Goal: Transaction & Acquisition: Purchase product/service

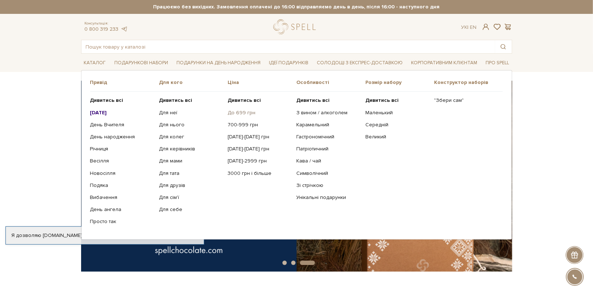
click at [240, 111] on link "До 699 грн" at bounding box center [259, 113] width 63 height 7
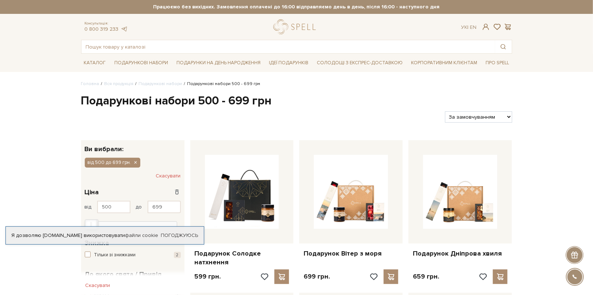
click at [475, 119] on select "За замовчуванням За Ціною (зростання) За Ціною (зменшення) Новинки За популярні…" at bounding box center [478, 117] width 67 height 11
select select "https://spellchocolate.com/our-productions/podarunkovi-box/500-699?sort=p.price…"
click at [445, 112] on select "За замовчуванням За Ціною (зростання) За Ціною (зменшення) Новинки За популярні…" at bounding box center [478, 117] width 67 height 11
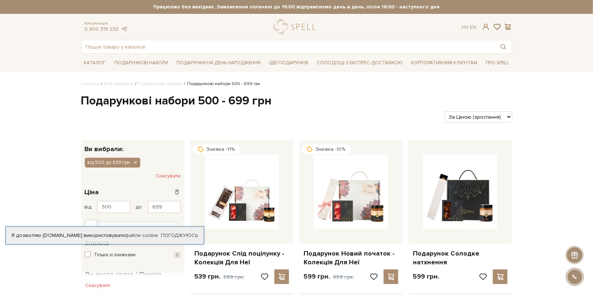
scroll to position [73, 0]
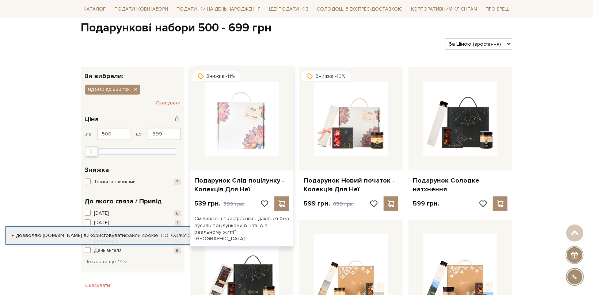
click at [231, 129] on img at bounding box center [242, 119] width 74 height 74
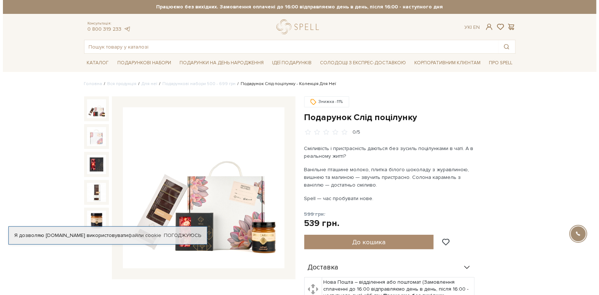
scroll to position [37, 0]
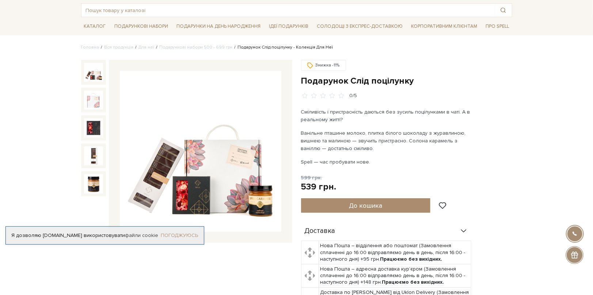
click at [183, 235] on link "Погоджуюсь" at bounding box center [179, 236] width 37 height 7
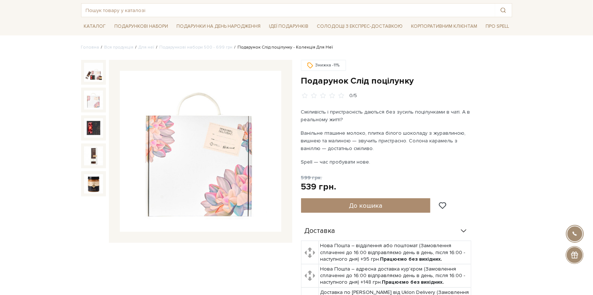
drag, startPoint x: 232, startPoint y: 0, endPoint x: 511, endPoint y: 96, distance: 295.4
click at [511, 96] on div "0/5" at bounding box center [406, 96] width 211 height 7
click at [380, 202] on span "До кошика" at bounding box center [365, 206] width 33 height 8
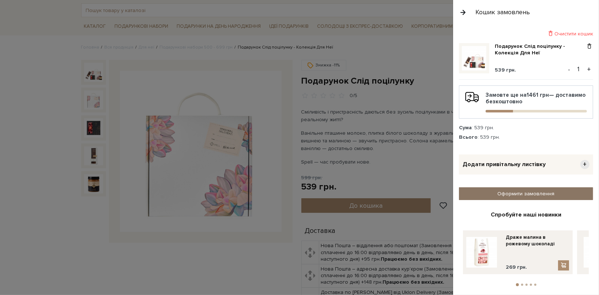
click at [545, 193] on link "Оформити замовлення" at bounding box center [526, 194] width 134 height 13
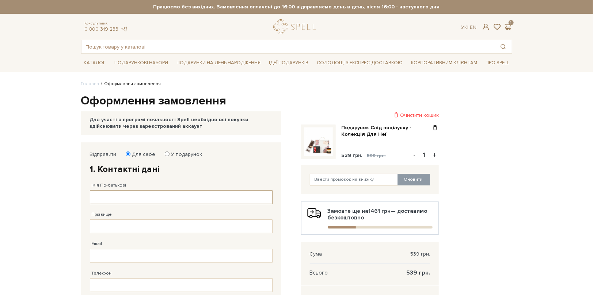
click at [143, 196] on input "Ім'я По-батькові" at bounding box center [181, 197] width 183 height 14
type input "А"
type input "Аліна"
click at [115, 224] on input "Прізвище" at bounding box center [181, 227] width 183 height 14
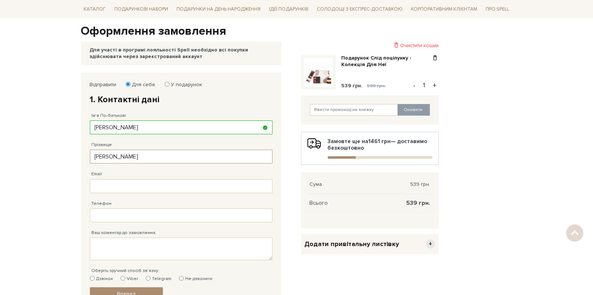
scroll to position [73, 0]
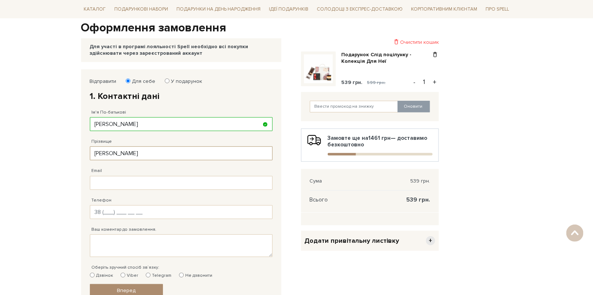
type input "[PERSON_NAME]"
click at [134, 208] on input "Телефон" at bounding box center [181, 212] width 183 height 14
type input "38 (050) 844 50 56"
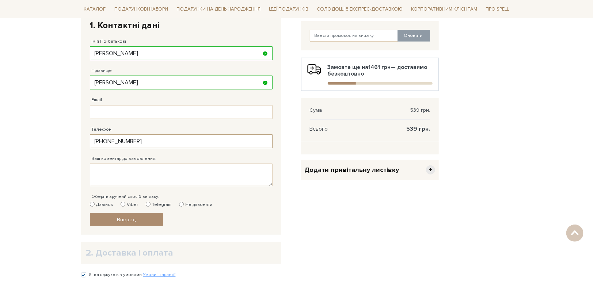
scroll to position [146, 0]
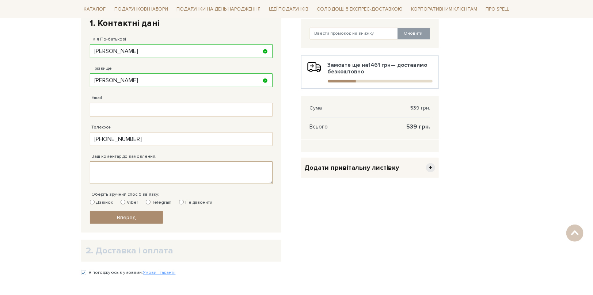
click at [123, 165] on textarea "Ваш коментар до замовлення." at bounding box center [181, 173] width 183 height 23
type textarea "н"
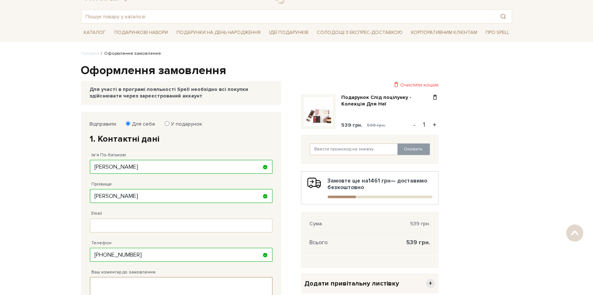
scroll to position [0, 0]
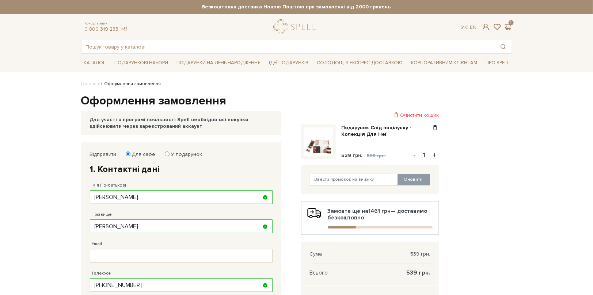
click at [166, 154] on input "У подарунок" at bounding box center [167, 154] width 5 height 5
radio input "true"
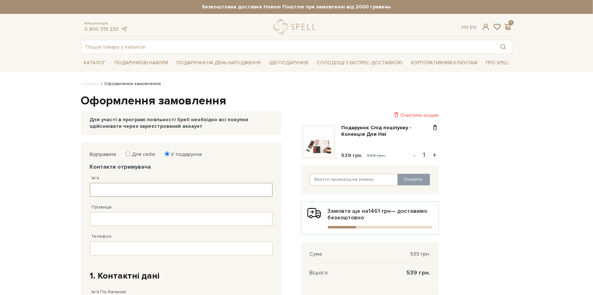
click at [127, 183] on input "Ім'я" at bounding box center [181, 190] width 183 height 14
type input "Аліна"
click at [125, 214] on input "Прізвище" at bounding box center [181, 219] width 183 height 14
type input "Ачкасова"
click at [125, 244] on input "Телефон" at bounding box center [181, 249] width 183 height 14
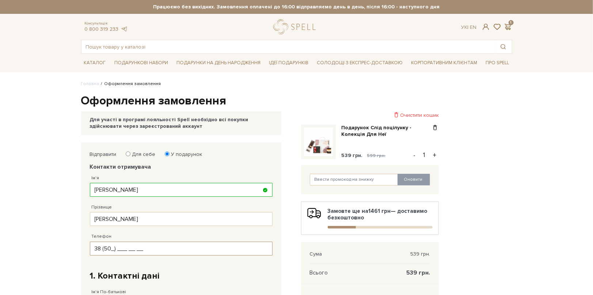
type input "38 (5__) ___ __ __"
type input "38 (050) 844 50 56"
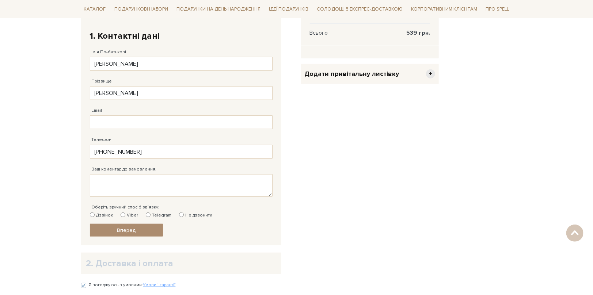
scroll to position [256, 0]
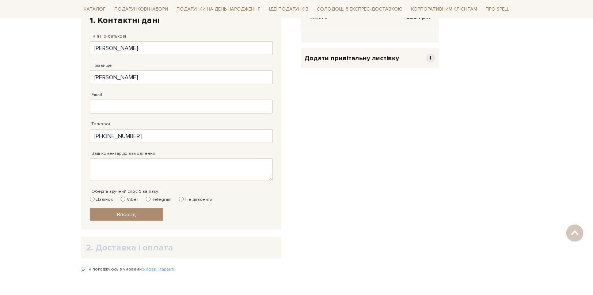
click at [179, 197] on input "Не дзвонити" at bounding box center [181, 199] width 5 height 5
radio input "true"
click at [125, 216] on link "Вперед" at bounding box center [126, 214] width 73 height 13
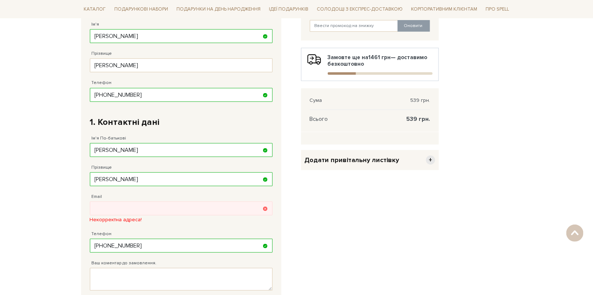
scroll to position [142, 0]
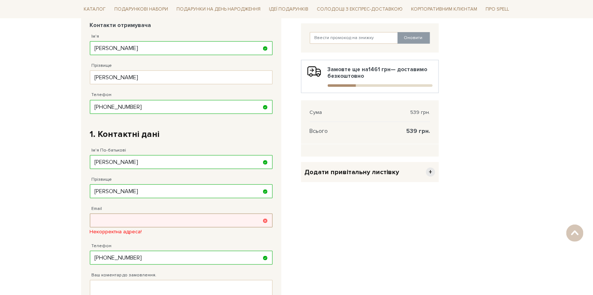
click at [131, 219] on input "Email" at bounding box center [181, 221] width 183 height 14
type input "yvv.gm.21@gmail.com"
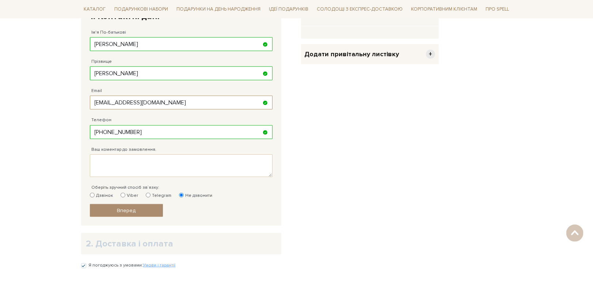
scroll to position [288, 0]
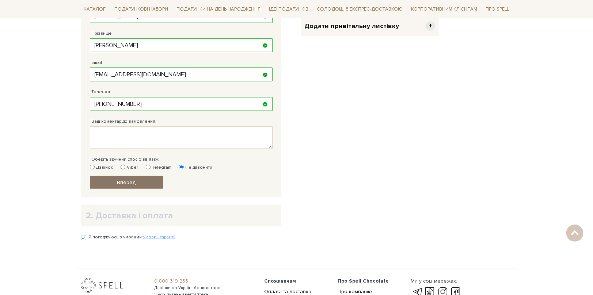
click at [141, 182] on link "Вперед" at bounding box center [126, 182] width 73 height 13
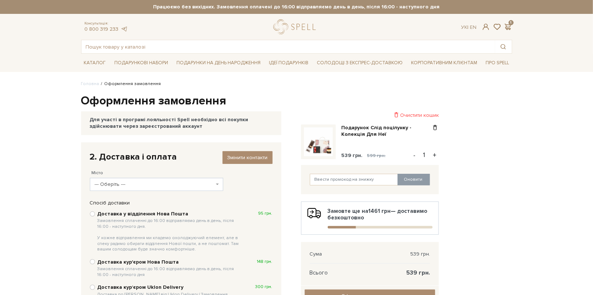
click at [180, 186] on span "--- Оберіть ---" at bounding box center [155, 184] width 120 height 7
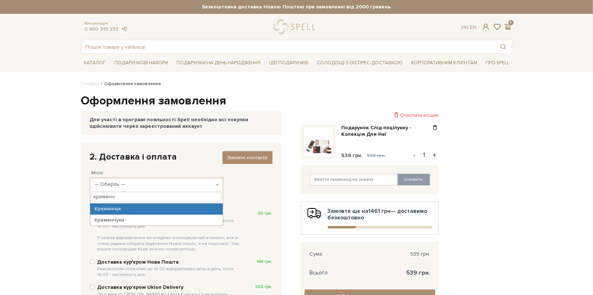
type input "кременчу"
select select "Кременчук"
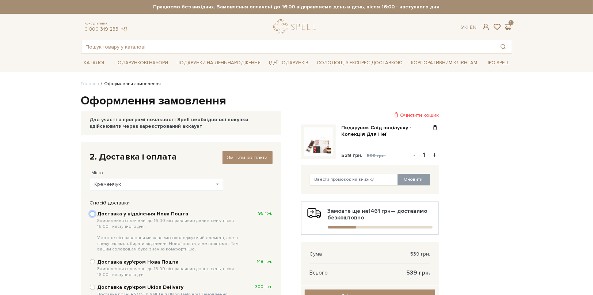
click at [93, 214] on input "Доставка у відділення Нова Пошта Замовлення сплаченні до 16:00 відправляємо ден…" at bounding box center [92, 214] width 5 height 5
radio input "true"
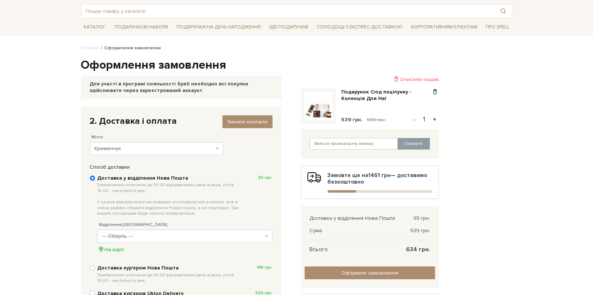
scroll to position [37, 0]
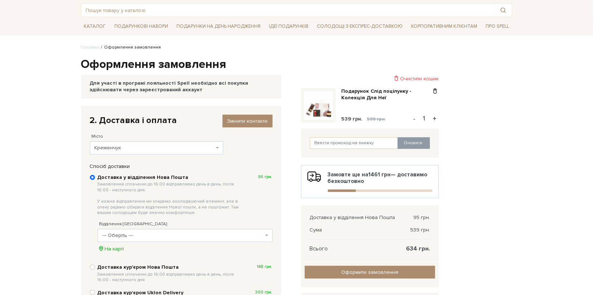
click at [198, 237] on span "--- Оберіть ---" at bounding box center [182, 235] width 161 height 7
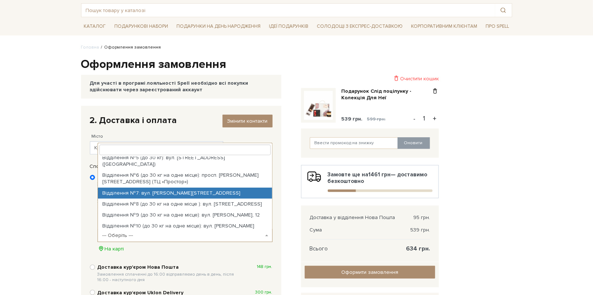
scroll to position [73, 0]
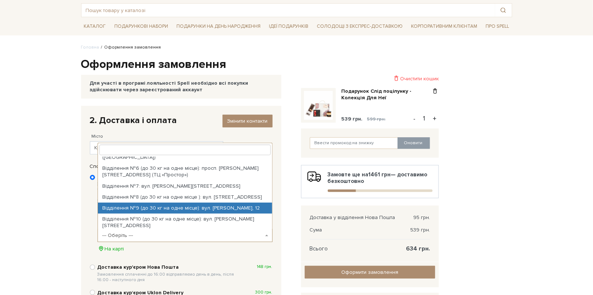
select select "Відділення №9 (до 30 кг на одне місце): вул. Тараса Бульби, 12"
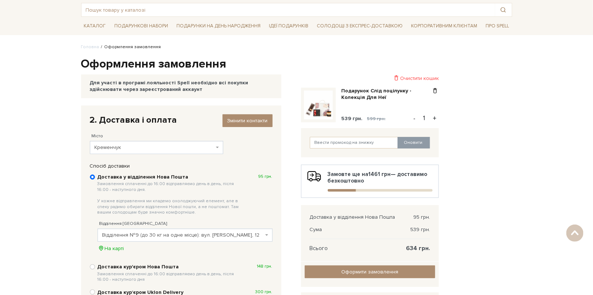
scroll to position [37, 0]
click at [351, 143] on input "text" at bounding box center [354, 143] width 88 height 12
type input "uk2aqC0J"
click at [420, 144] on button "Оновити" at bounding box center [414, 143] width 33 height 12
click at [333, 142] on input "uk2aqC0J" at bounding box center [354, 143] width 88 height 12
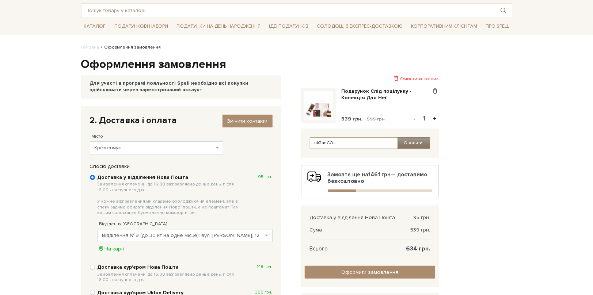
type input "uk2aqCOJ"
click at [413, 141] on button "Оновити" at bounding box center [414, 143] width 33 height 12
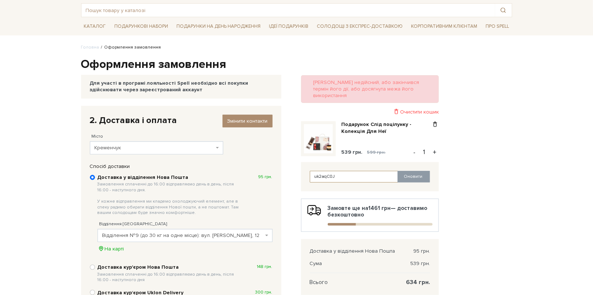
click at [332, 171] on input "uk2aqC0J" at bounding box center [354, 177] width 88 height 12
type input "uk2aqC0J"
click at [413, 171] on button "Оновити" at bounding box center [414, 177] width 33 height 12
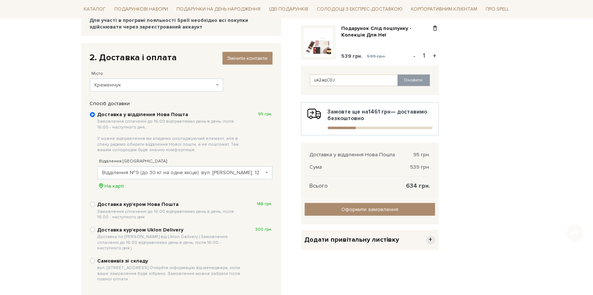
scroll to position [110, 0]
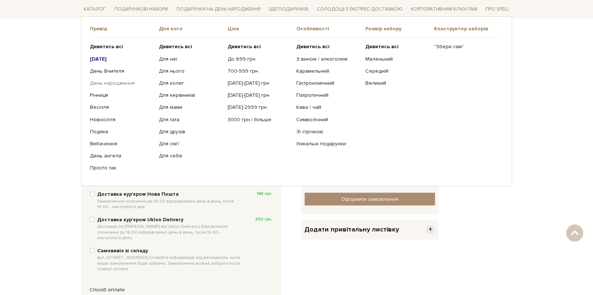
click at [108, 82] on link "День народження" at bounding box center [121, 83] width 63 height 7
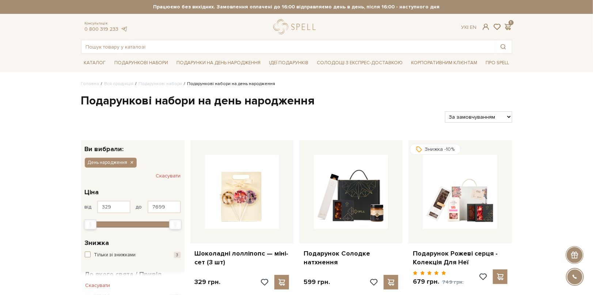
click at [495, 114] on select "За замовчуванням За Ціною (зростання) За Ціною (зменшення) Новинки За популярні…" at bounding box center [478, 117] width 67 height 11
select select "https://spellchocolate.com/our-productions/podarunkovi-box/den-narodzhennja?sor…"
click at [445, 112] on select "За замовчуванням За Ціною (зростання) За Ціною (зменшення) Новинки За популярні…" at bounding box center [478, 117] width 67 height 11
click at [509, 26] on span at bounding box center [508, 27] width 9 height 8
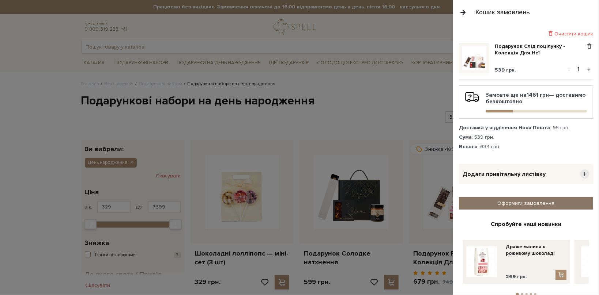
click at [565, 203] on link "Оформити замовлення" at bounding box center [526, 203] width 134 height 13
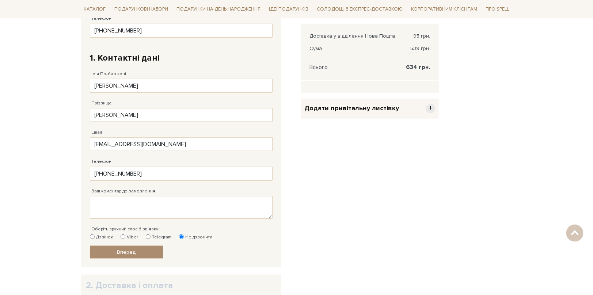
scroll to position [293, 0]
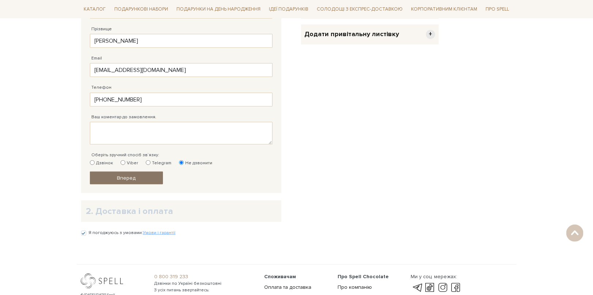
click at [156, 175] on link "Вперед" at bounding box center [126, 178] width 73 height 13
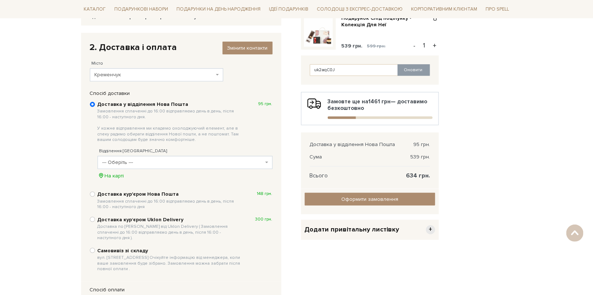
scroll to position [105, 0]
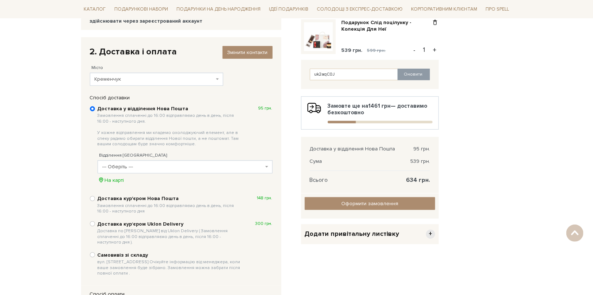
click at [182, 169] on span "--- Оберіть ---" at bounding box center [182, 166] width 161 height 7
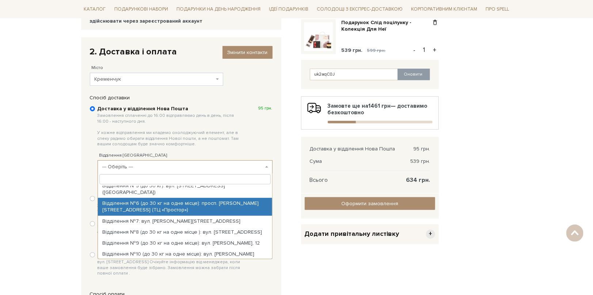
scroll to position [73, 0]
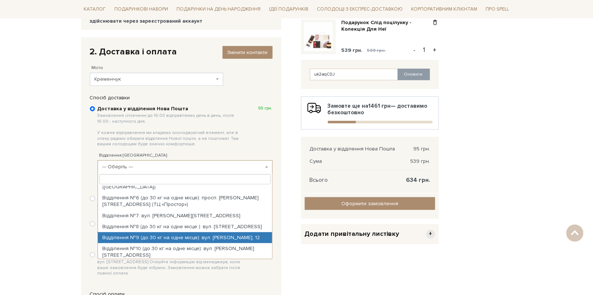
select select "Відділення №9 (до 30 кг на одне місце): вул. Тараса Бульби, 12"
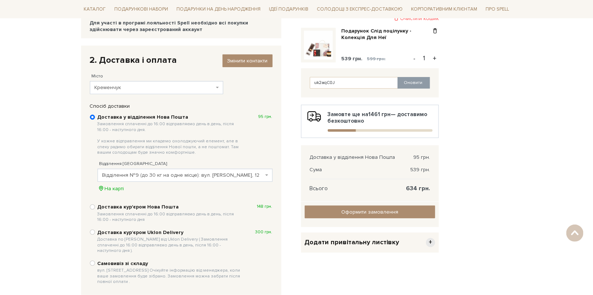
scroll to position [69, 0]
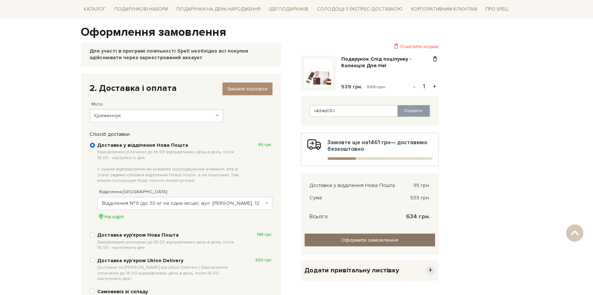
click at [381, 235] on input "Оформити замовлення" at bounding box center [370, 240] width 131 height 13
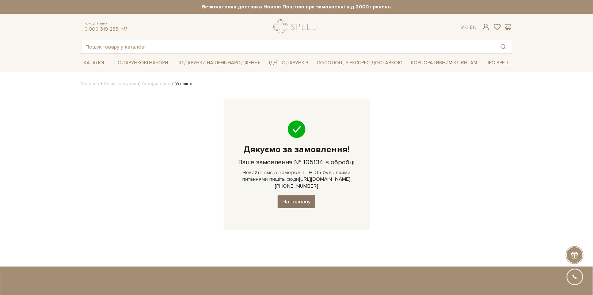
click at [291, 196] on link "На головну" at bounding box center [297, 202] width 38 height 13
